Goal: Book appointment/travel/reservation

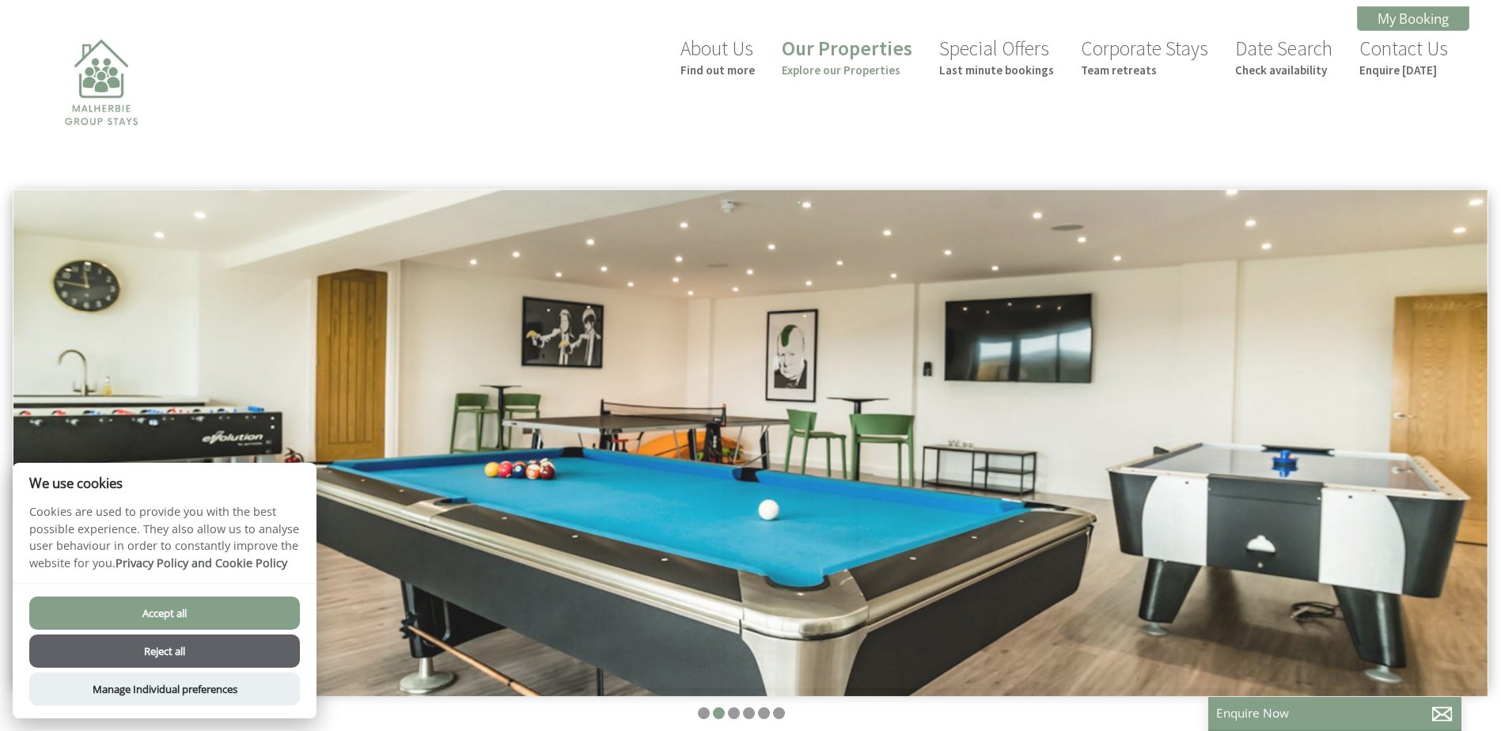
scroll to position [0, 14]
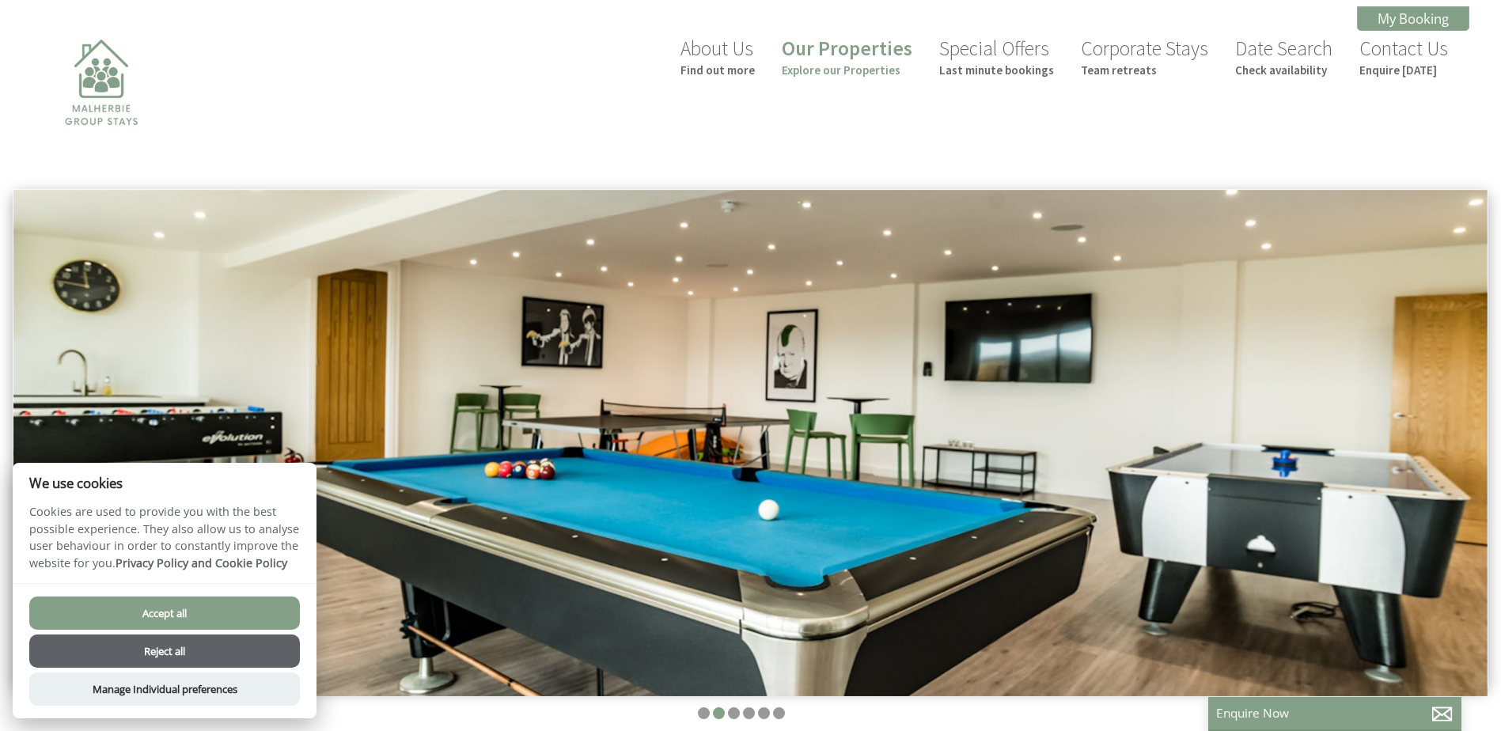
click at [165, 614] on button "Accept all" at bounding box center [164, 612] width 271 height 33
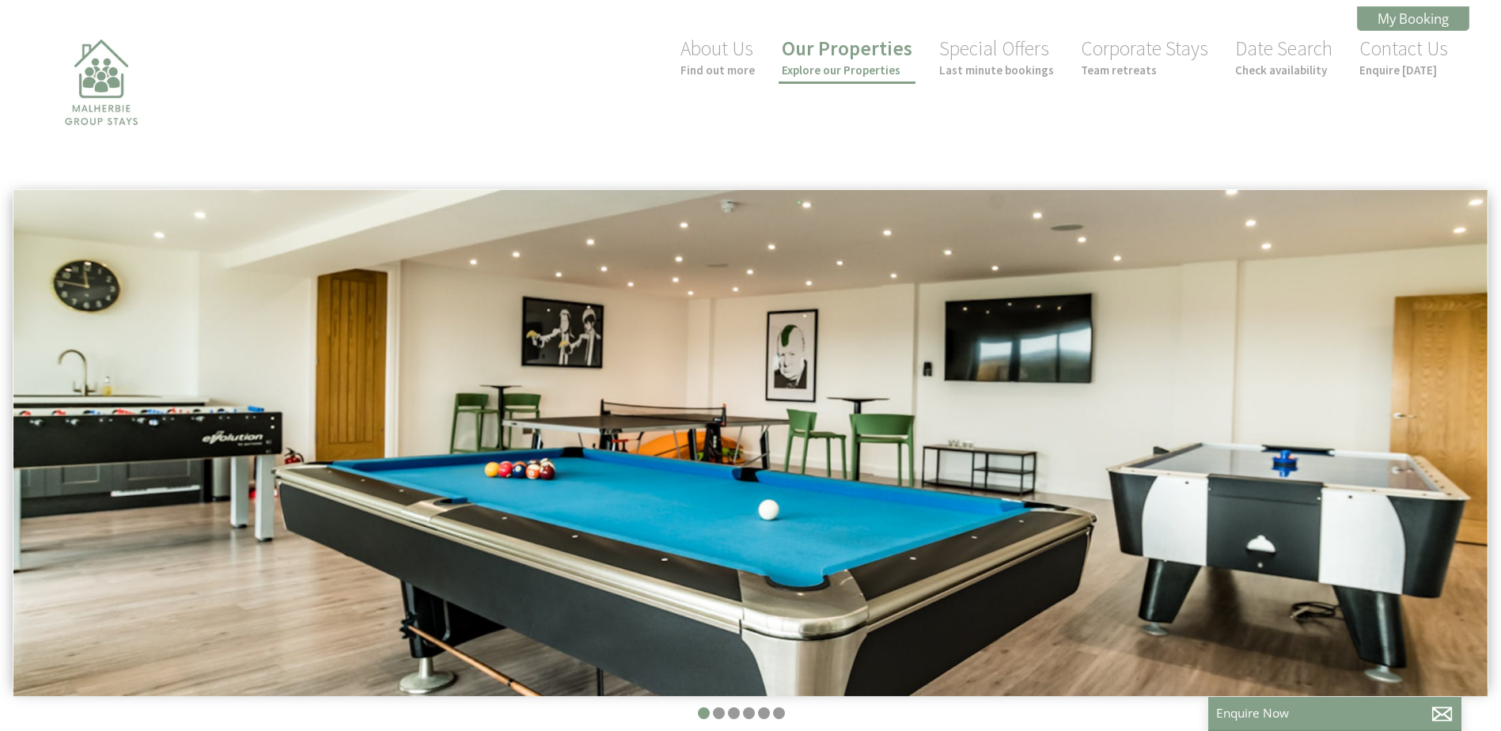
scroll to position [0, 14]
click at [1256, 62] on small "Check availability" at bounding box center [1283, 69] width 97 height 15
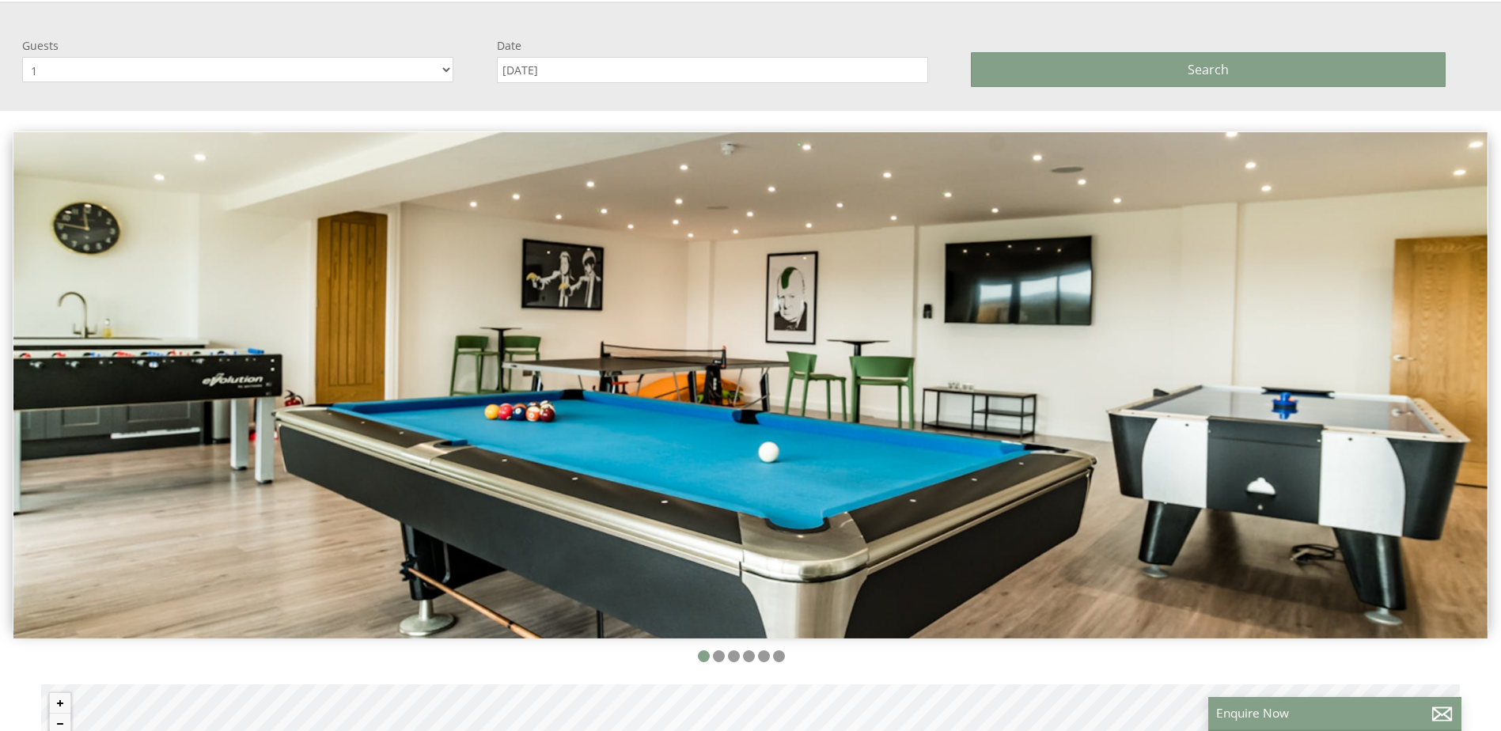
scroll to position [189, 0]
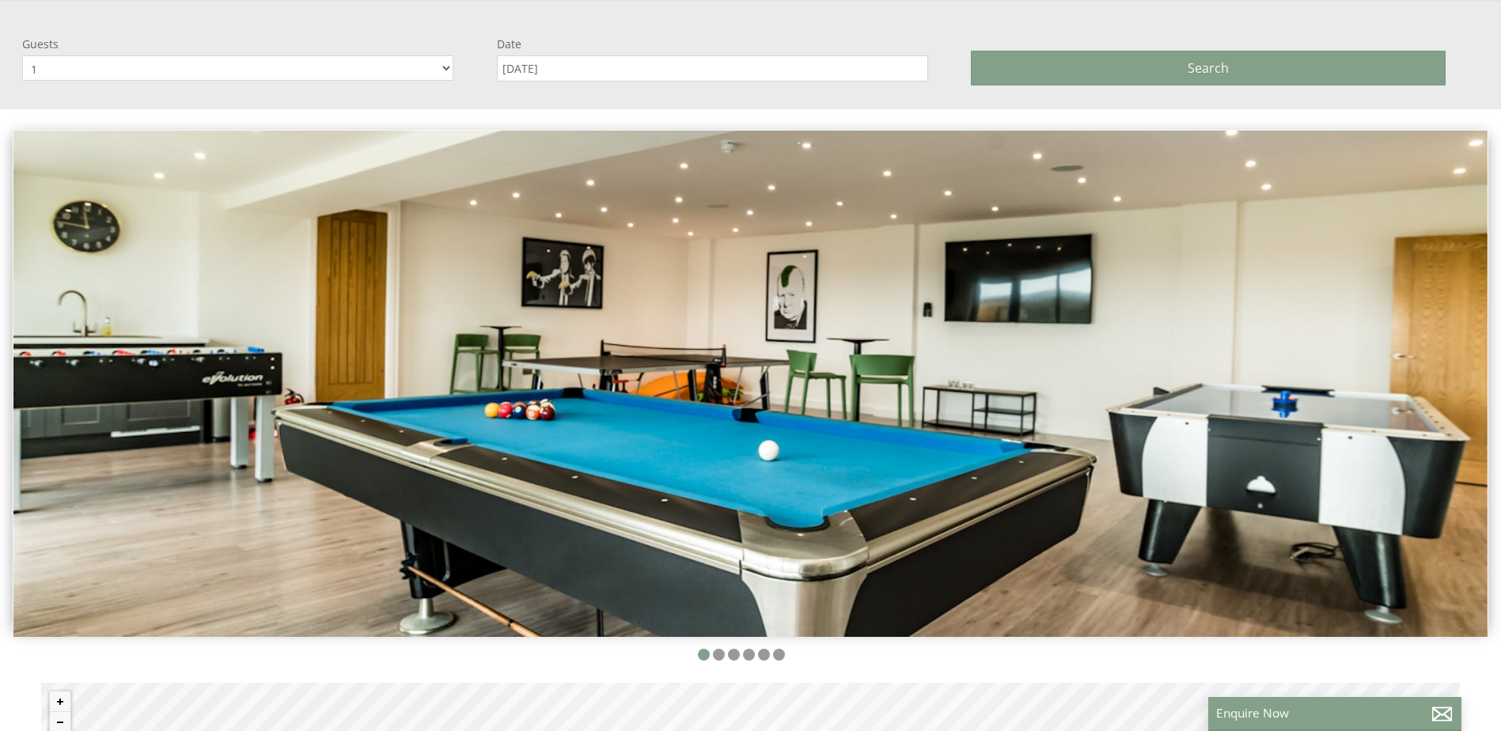
click at [437, 84] on div "Guests 1 2 3 4 5 6 7 8 9 10 11 12 13 14 15 16 17 18 19 20 21 22 23 24 25 26 27 …" at bounding box center [741, 64] width 1456 height 57
click at [429, 70] on select "1 2 3 4 5 6 7 8 9 10 11 12 13 14 15 16 17 18 19 20 21 22 23 24 25 26 27 28 29 30" at bounding box center [237, 67] width 431 height 25
select select "20"
click at [22, 55] on select "1 2 3 4 5 6 7 8 9 10 11 12 13 14 15 16 17 18 19 20 21 22 23 24 25 26 27 28 29 30" at bounding box center [237, 67] width 431 height 25
click at [623, 66] on input "[DATE]" at bounding box center [712, 68] width 431 height 26
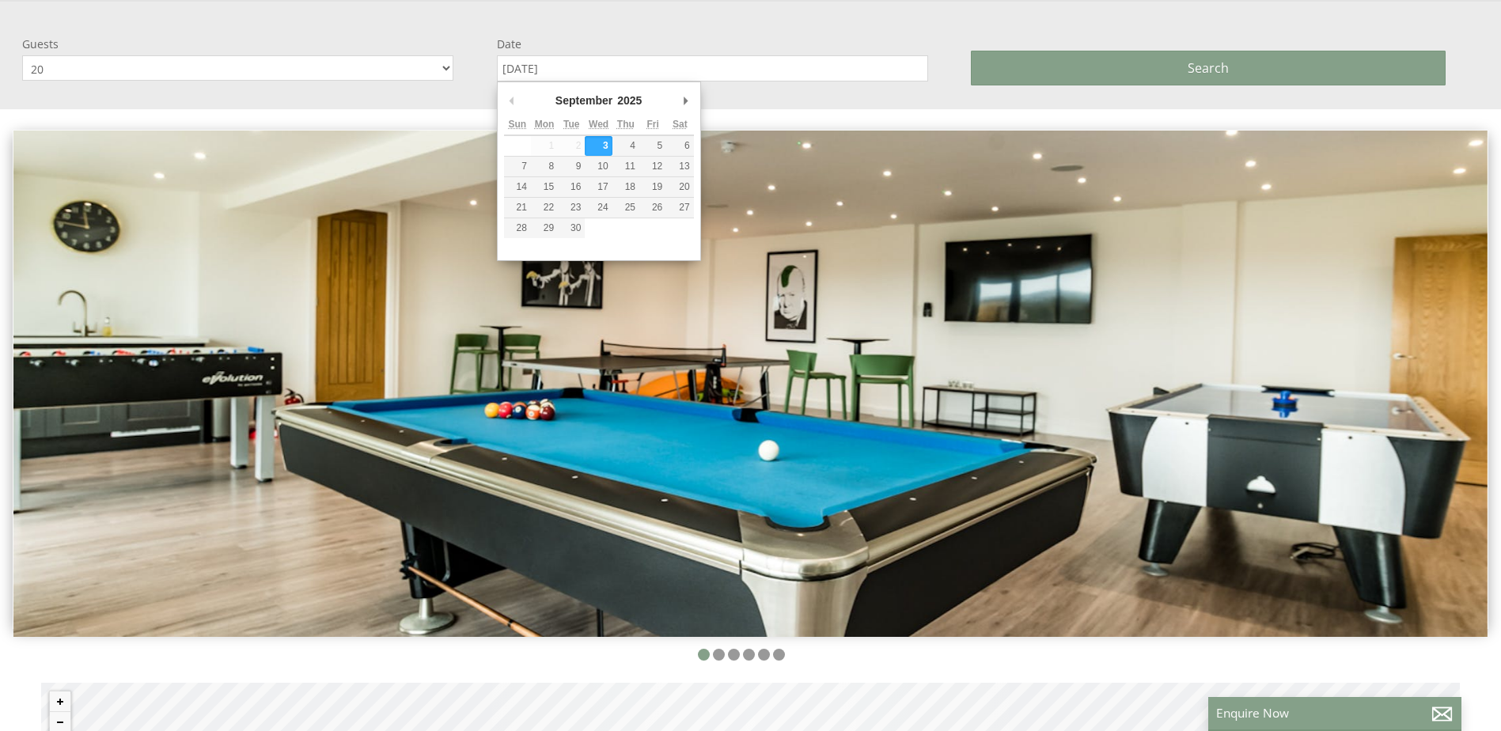
click at [676, 96] on div "September January February March April May June July August September October N…" at bounding box center [599, 102] width 190 height 26
type input "30/11/2025"
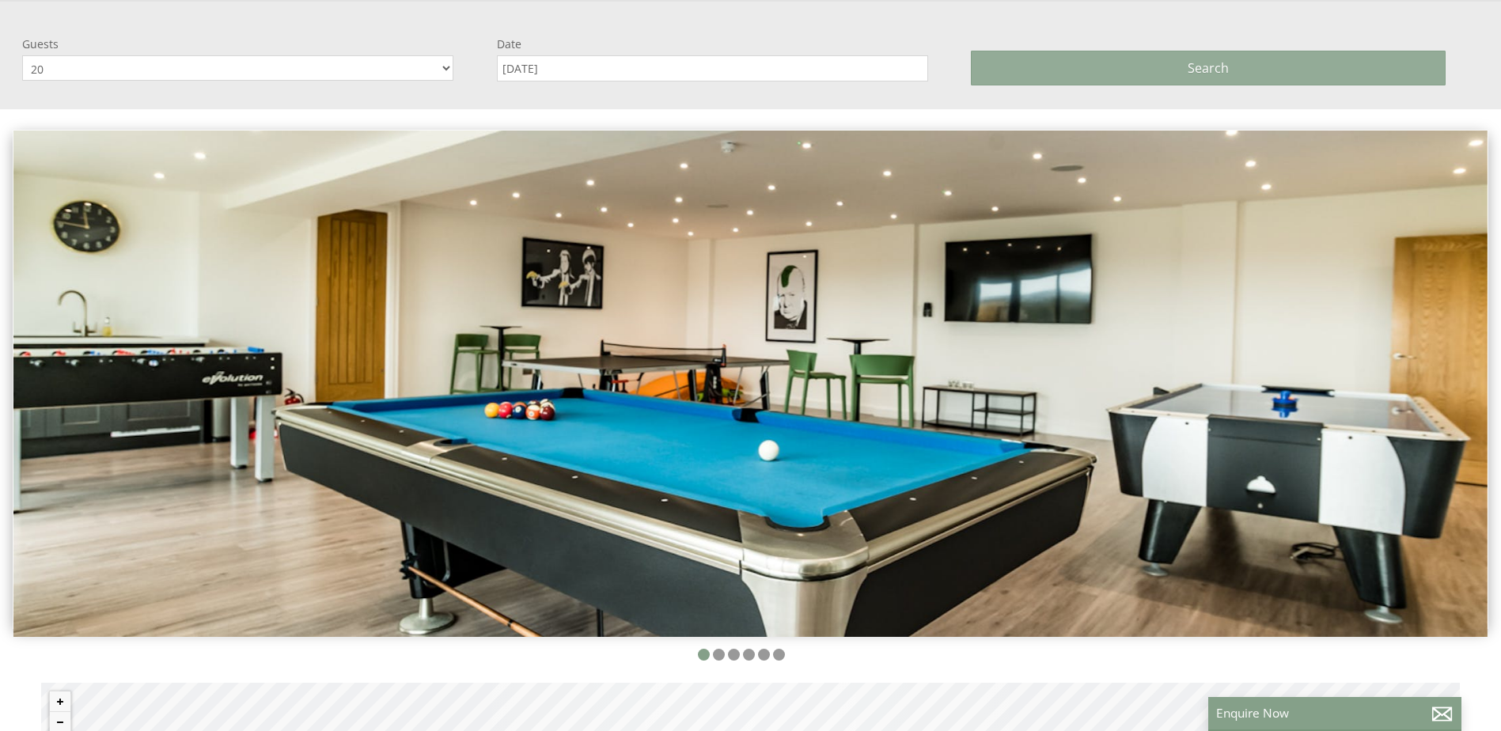
click at [1213, 64] on span "Search" at bounding box center [1207, 67] width 41 height 17
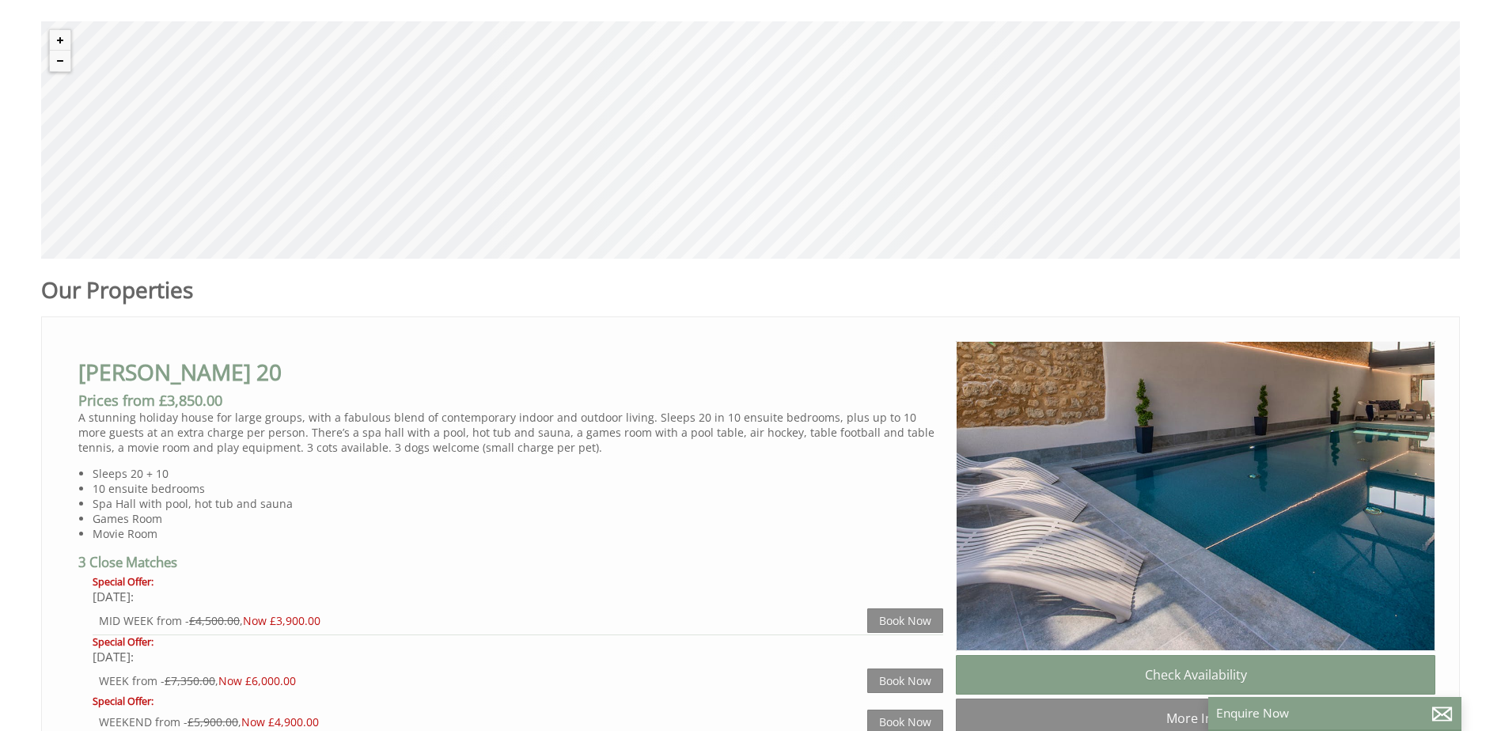
scroll to position [791, 0]
